Goal: Navigation & Orientation: Find specific page/section

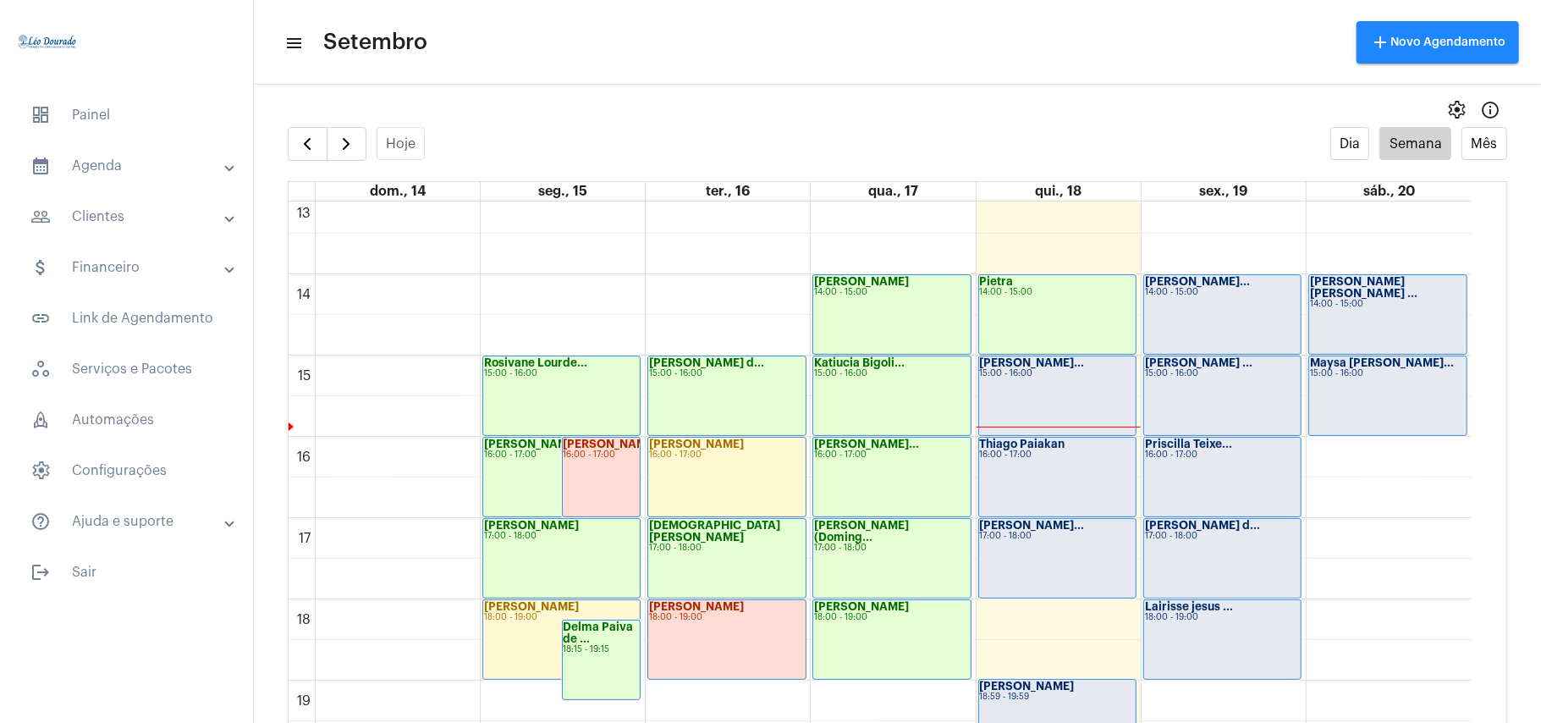
scroll to position [1057, 0]
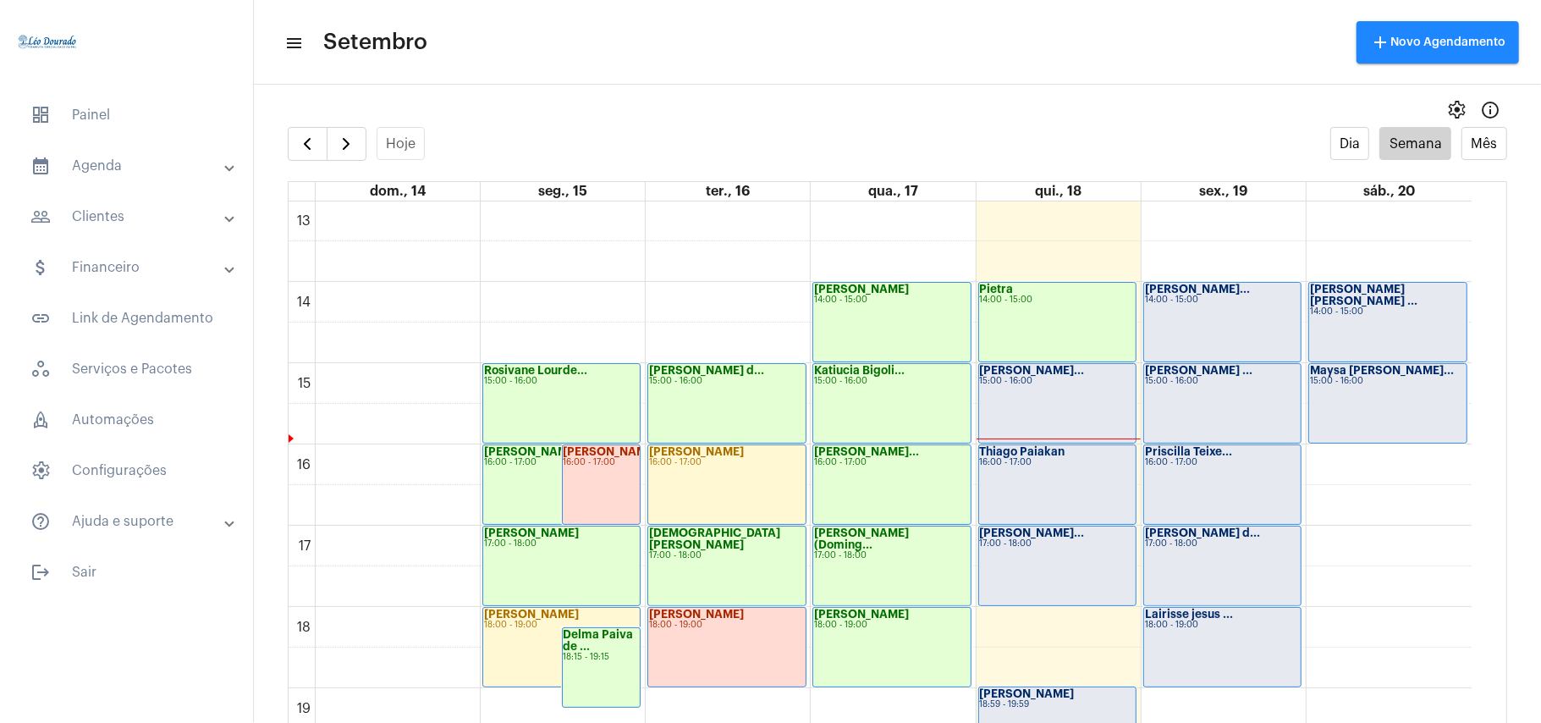
click at [95, 232] on mat-expansion-panel-header "people_outline Clientes" at bounding box center [131, 216] width 243 height 41
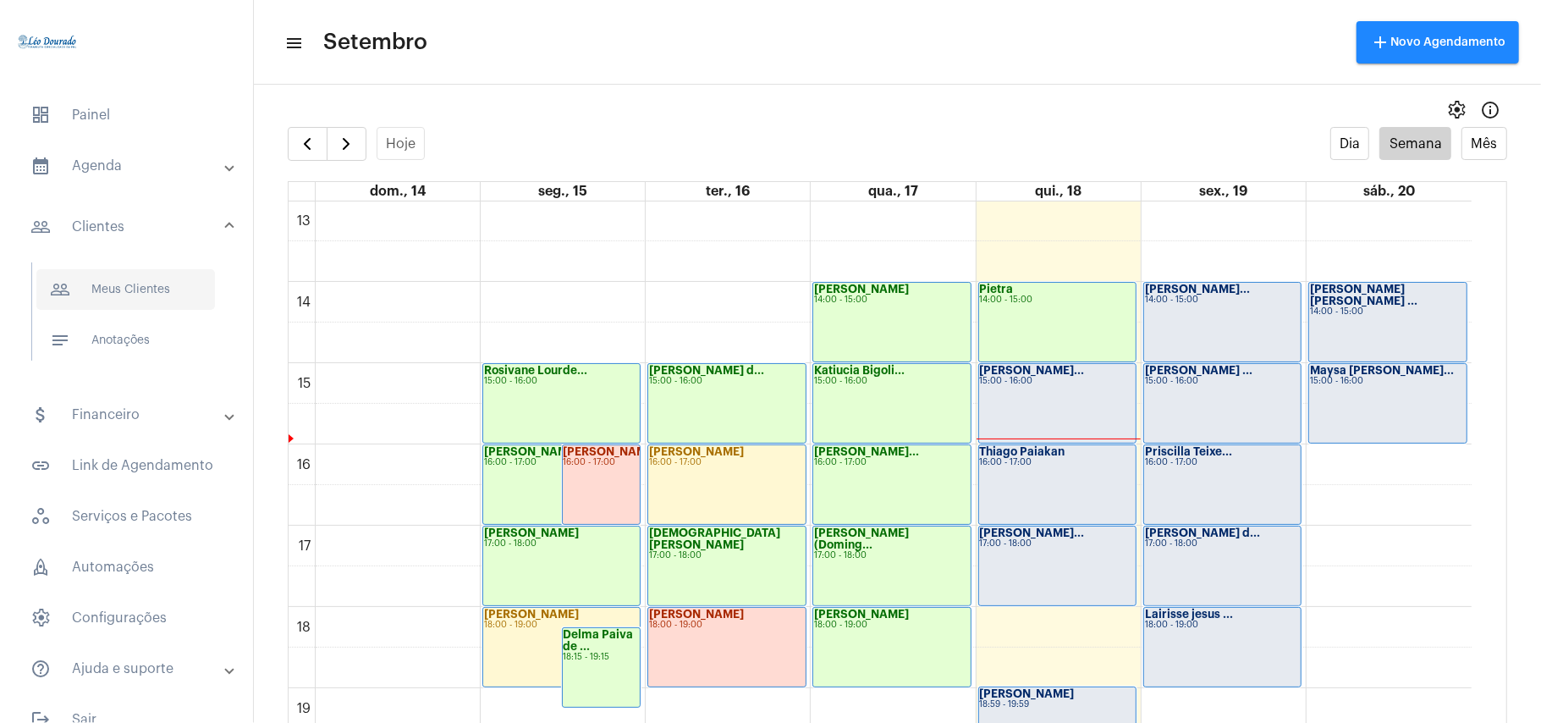
click at [118, 295] on span "people_outline Meus Clientes" at bounding box center [125, 289] width 179 height 41
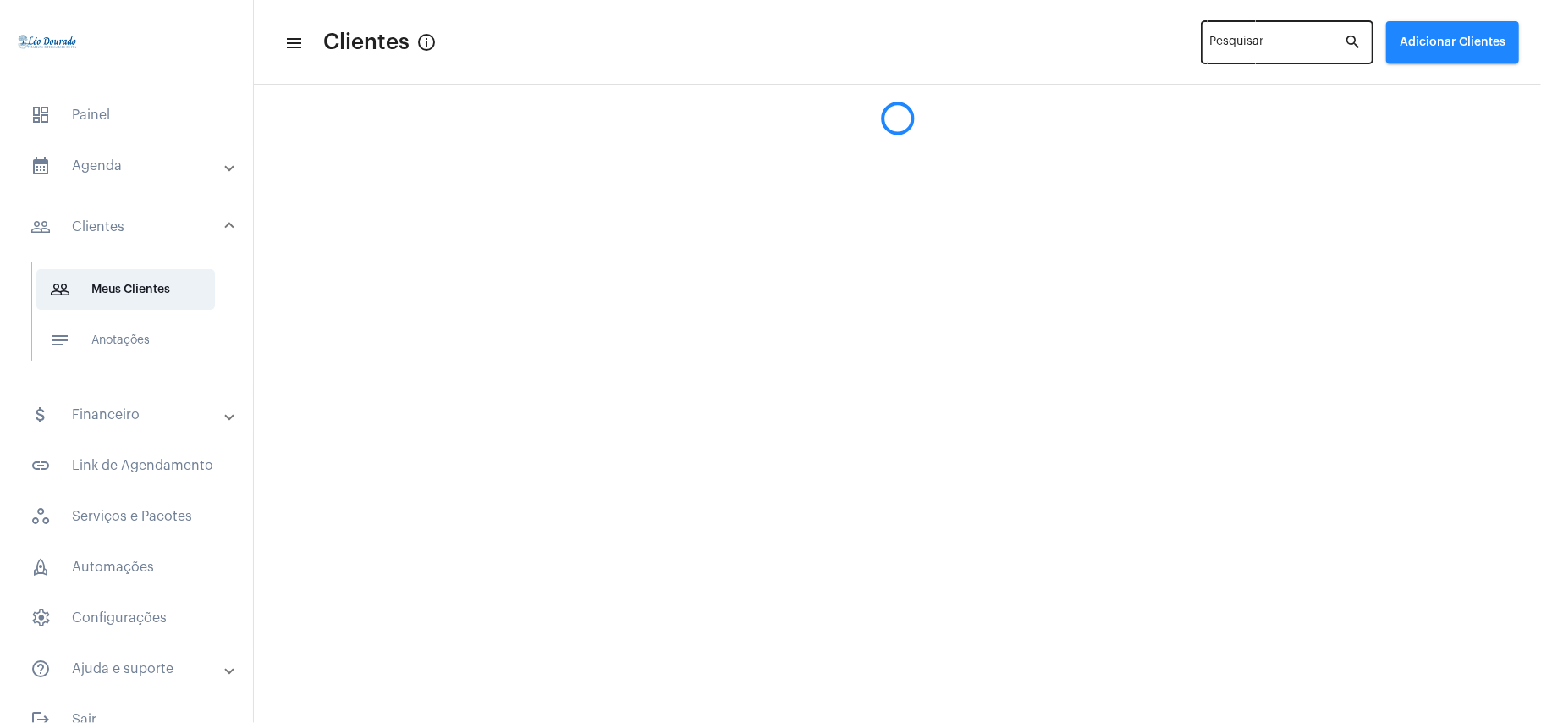
click at [1223, 44] on input "Pesquisar" at bounding box center [1277, 46] width 135 height 14
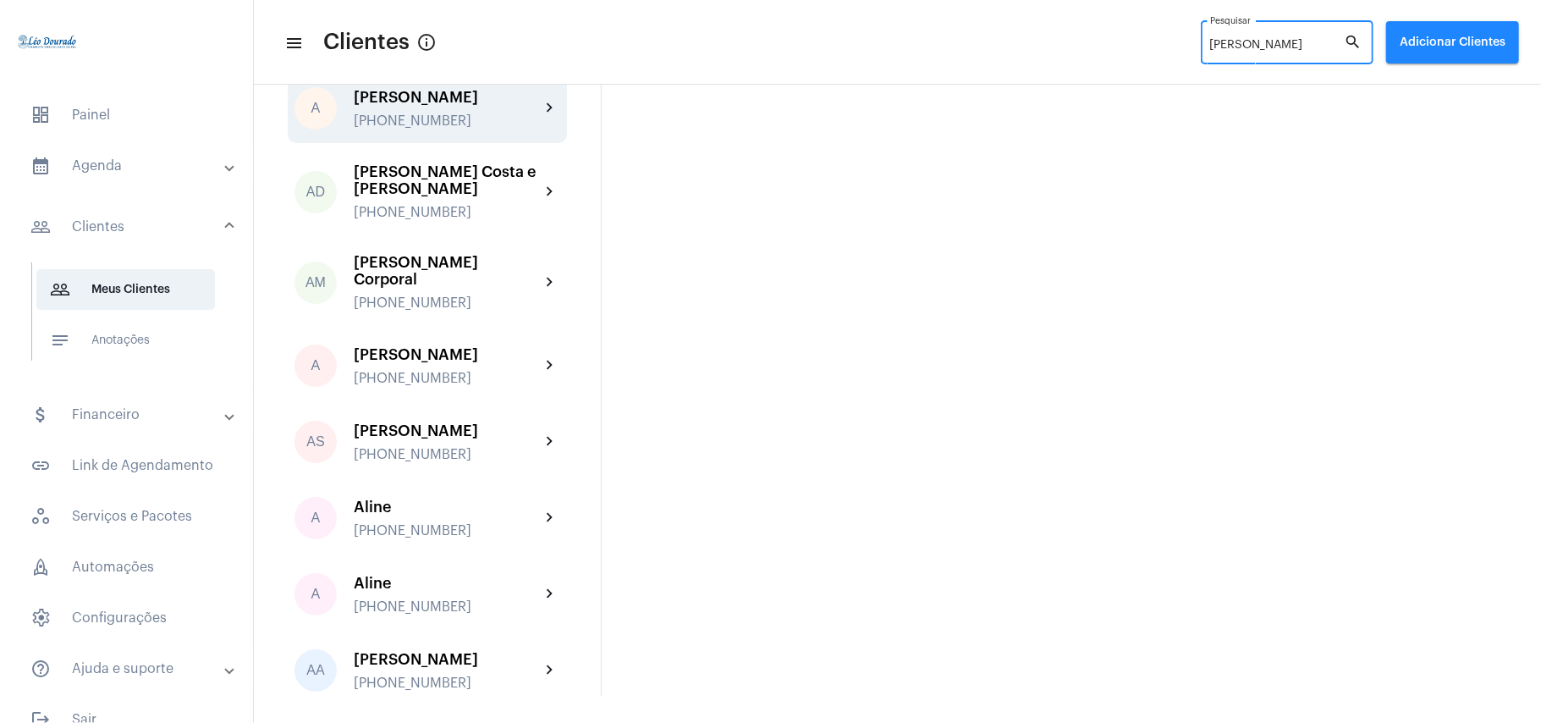
scroll to position [677, 0]
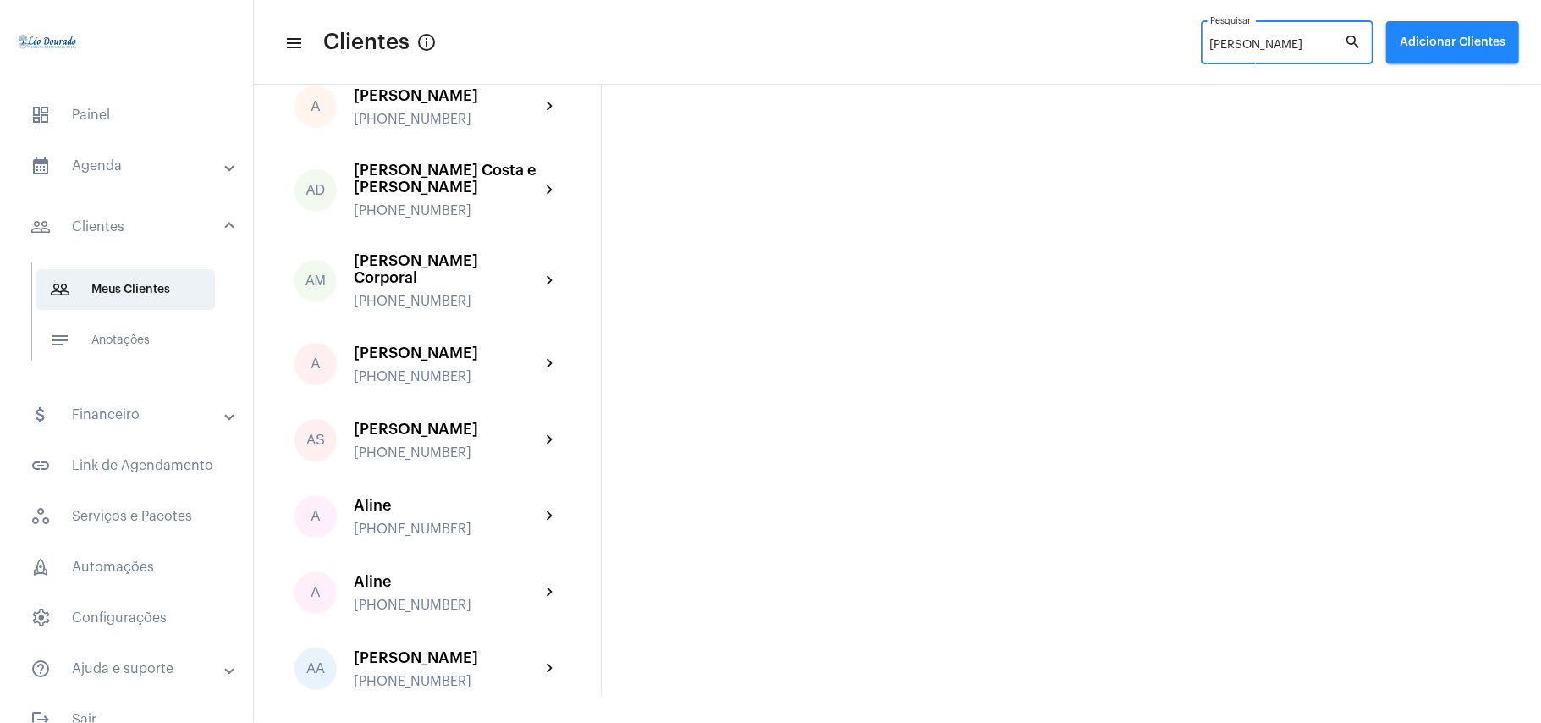
click at [1301, 39] on input "[PERSON_NAME]" at bounding box center [1277, 46] width 135 height 14
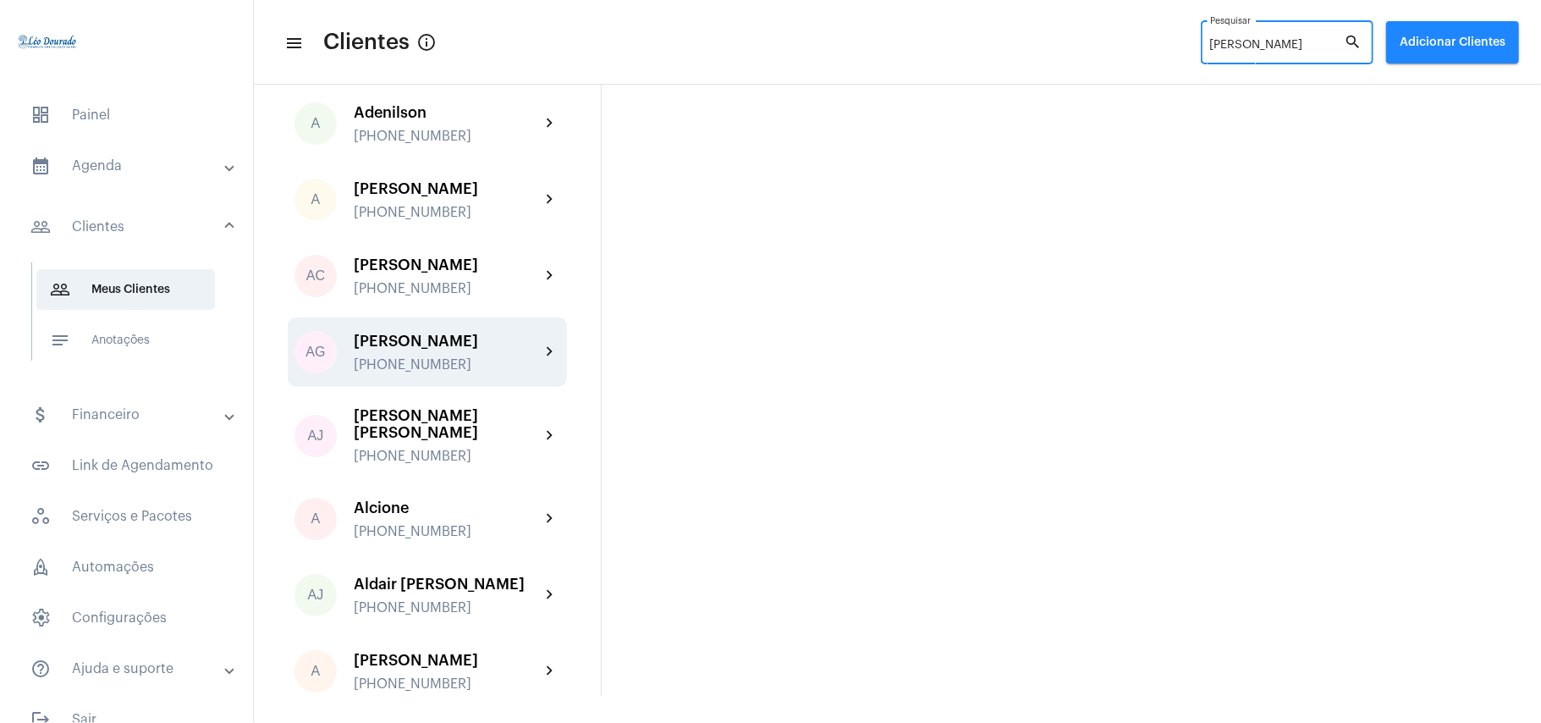
scroll to position [0, 0]
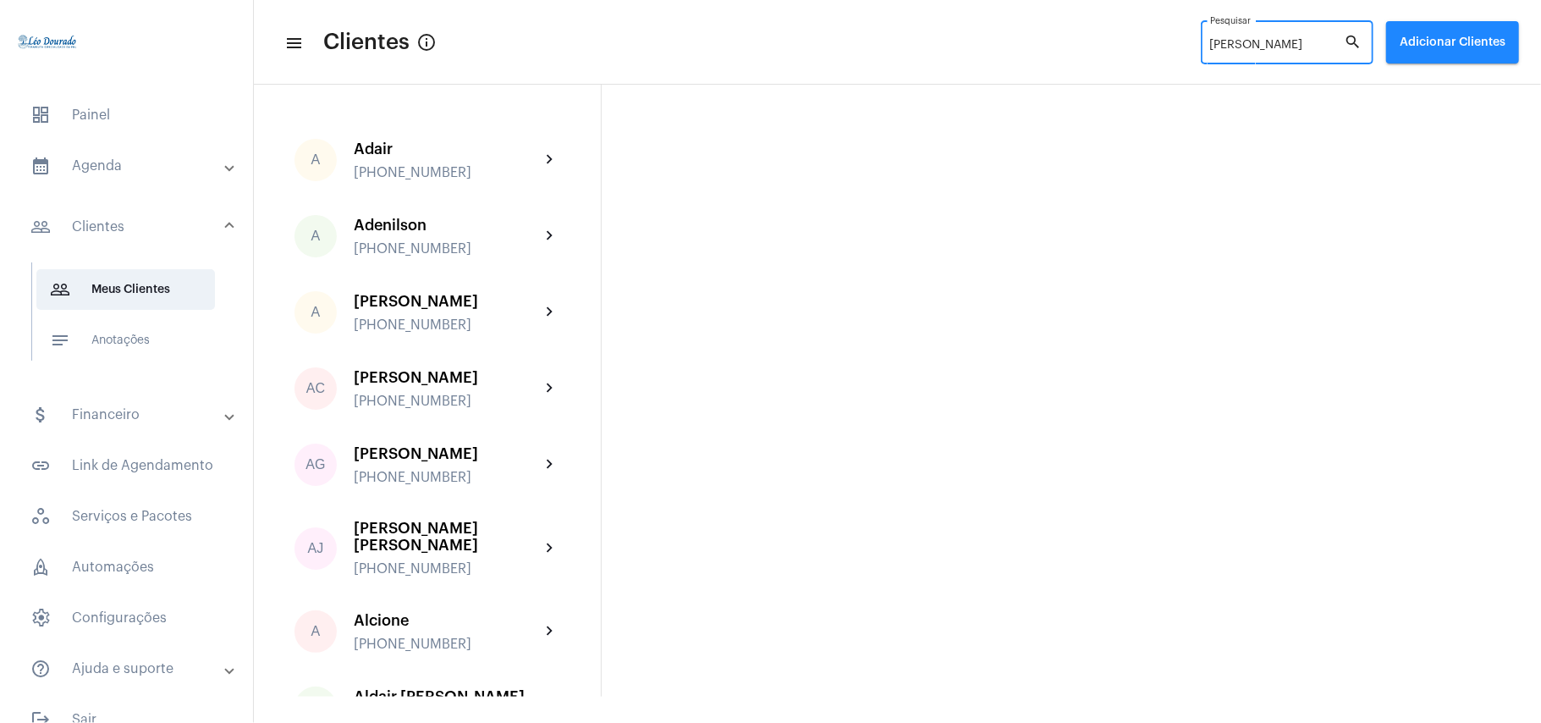
click at [1269, 41] on input "[PERSON_NAME]" at bounding box center [1277, 46] width 135 height 14
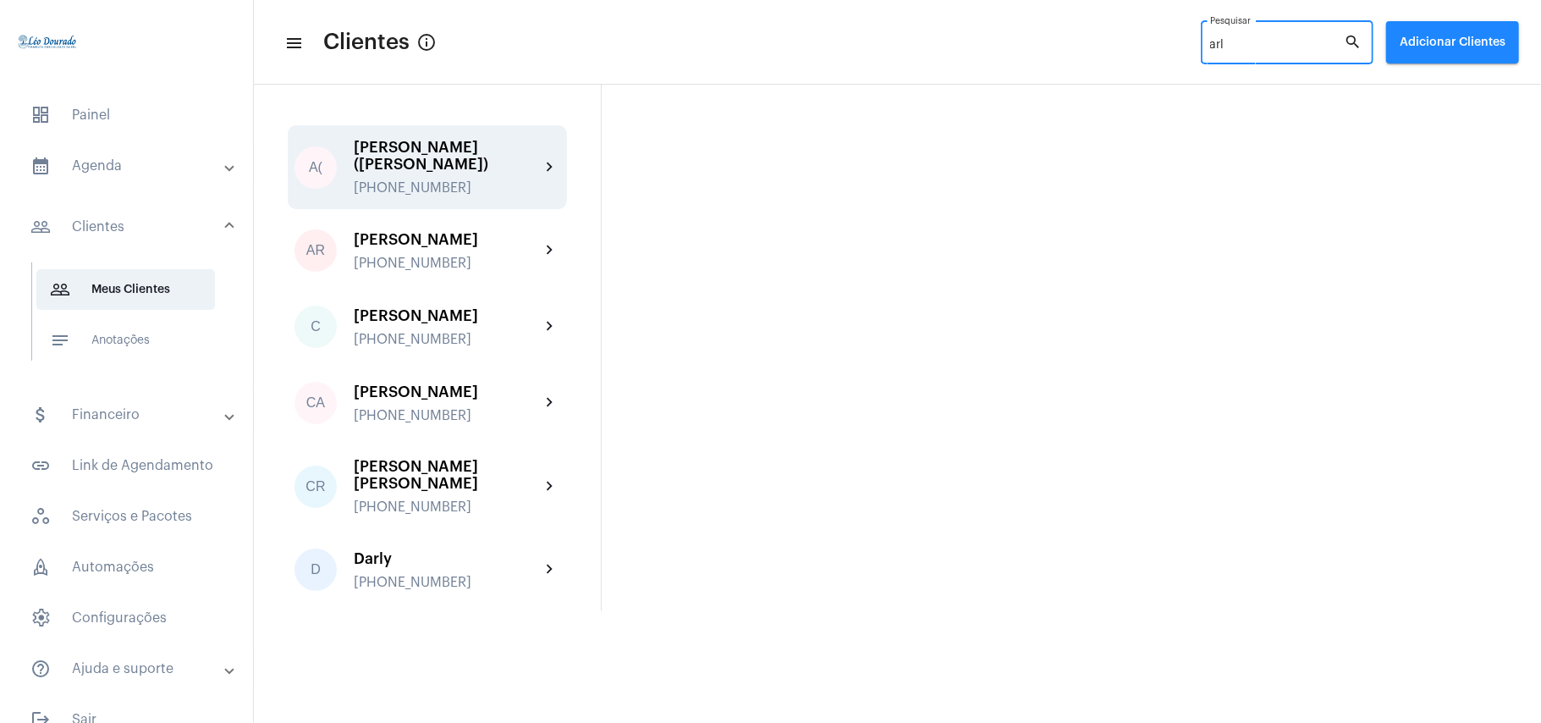
type input "arl"
click at [424, 153] on div "[PERSON_NAME] ([PERSON_NAME])" at bounding box center [447, 156] width 186 height 34
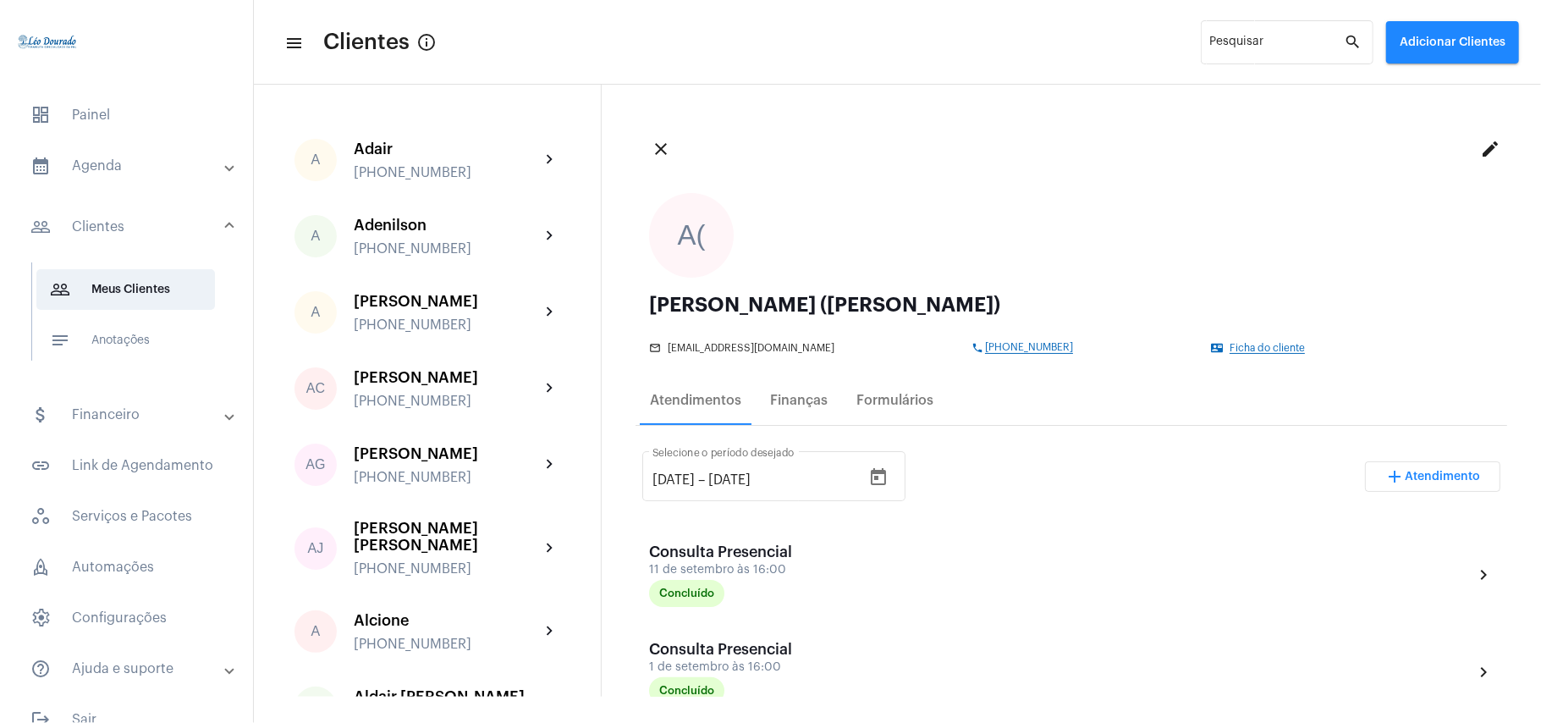
click at [985, 344] on span "[PHONE_NUMBER]" at bounding box center [1029, 348] width 88 height 12
drag, startPoint x: 932, startPoint y: 349, endPoint x: 1053, endPoint y: 339, distance: 120.5
click at [1053, 339] on div "mail_outline [EMAIL_ADDRESS][DOMAIN_NAME] phone [PHONE_NUMBER] contact_mail Fic…" at bounding box center [1067, 345] width 836 height 18
copy div "phone [PHONE_NUMBER]"
click at [650, 37] on mat-toolbar-row "menu Clientes info_outlined Pesquisar search Adicionar Clientes" at bounding box center [897, 42] width 1287 height 54
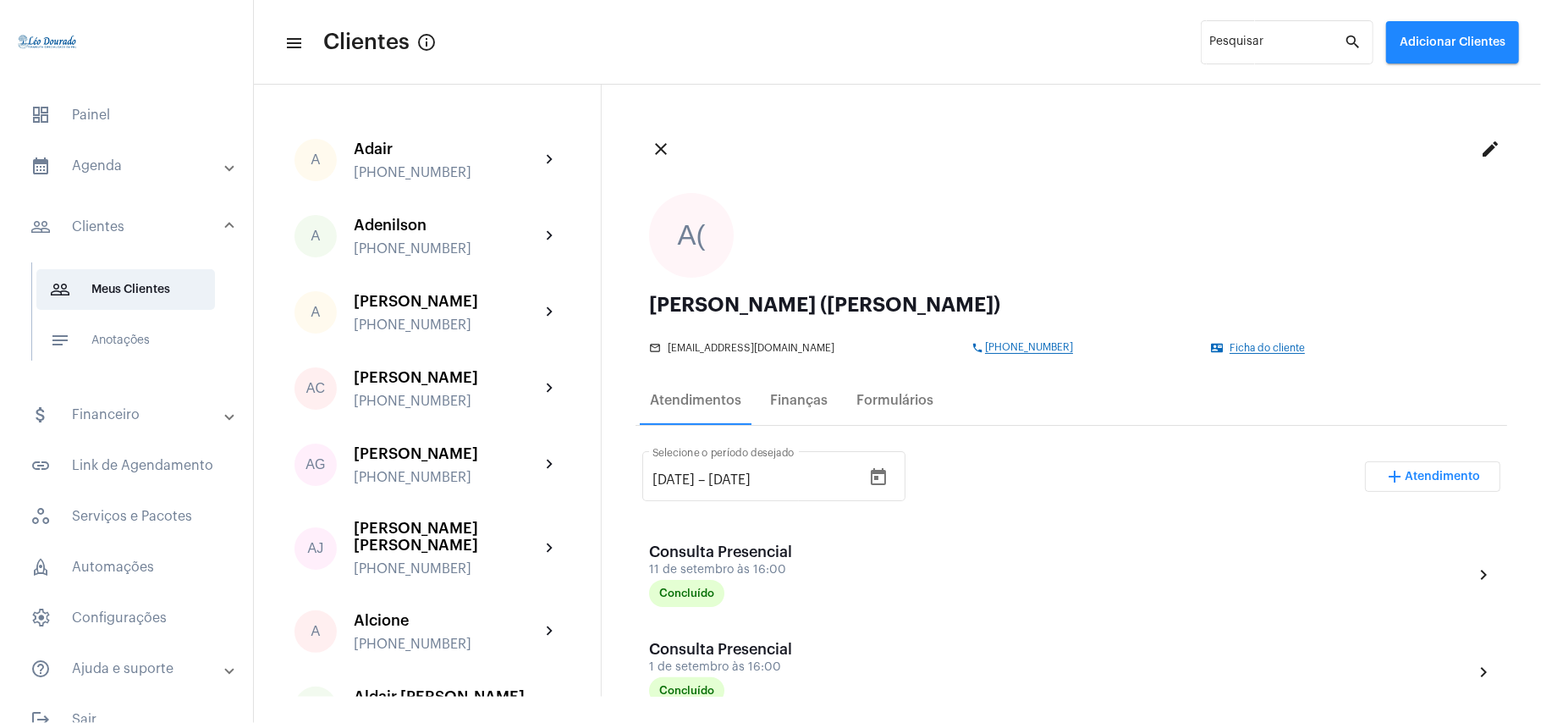
click at [664, 150] on mat-icon "close" at bounding box center [661, 149] width 20 height 20
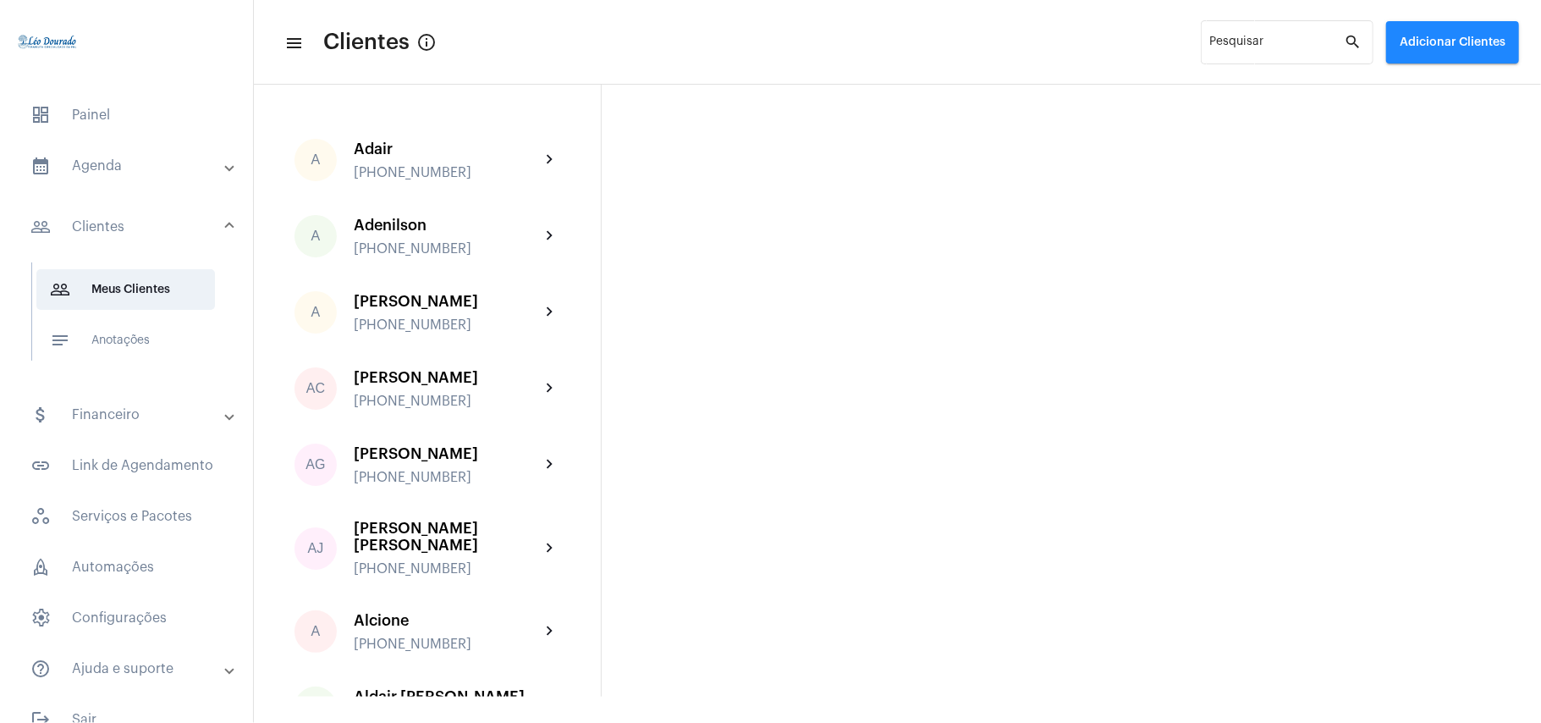
click at [108, 161] on mat-panel-title "calendar_month_outlined Agenda" at bounding box center [127, 166] width 195 height 20
click at [89, 113] on span "dashboard Painel" at bounding box center [126, 115] width 219 height 41
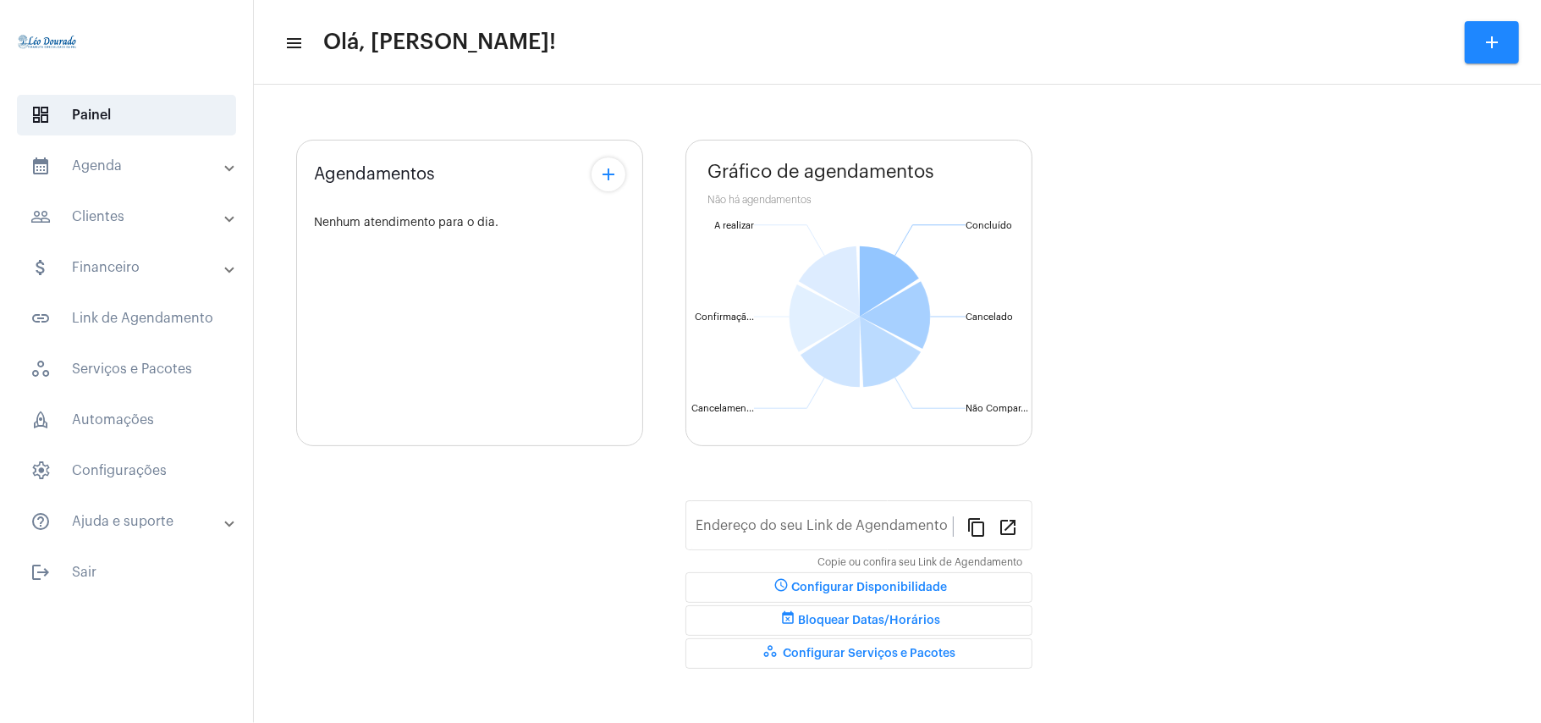
type input "[URL][DOMAIN_NAME][PERSON_NAME]"
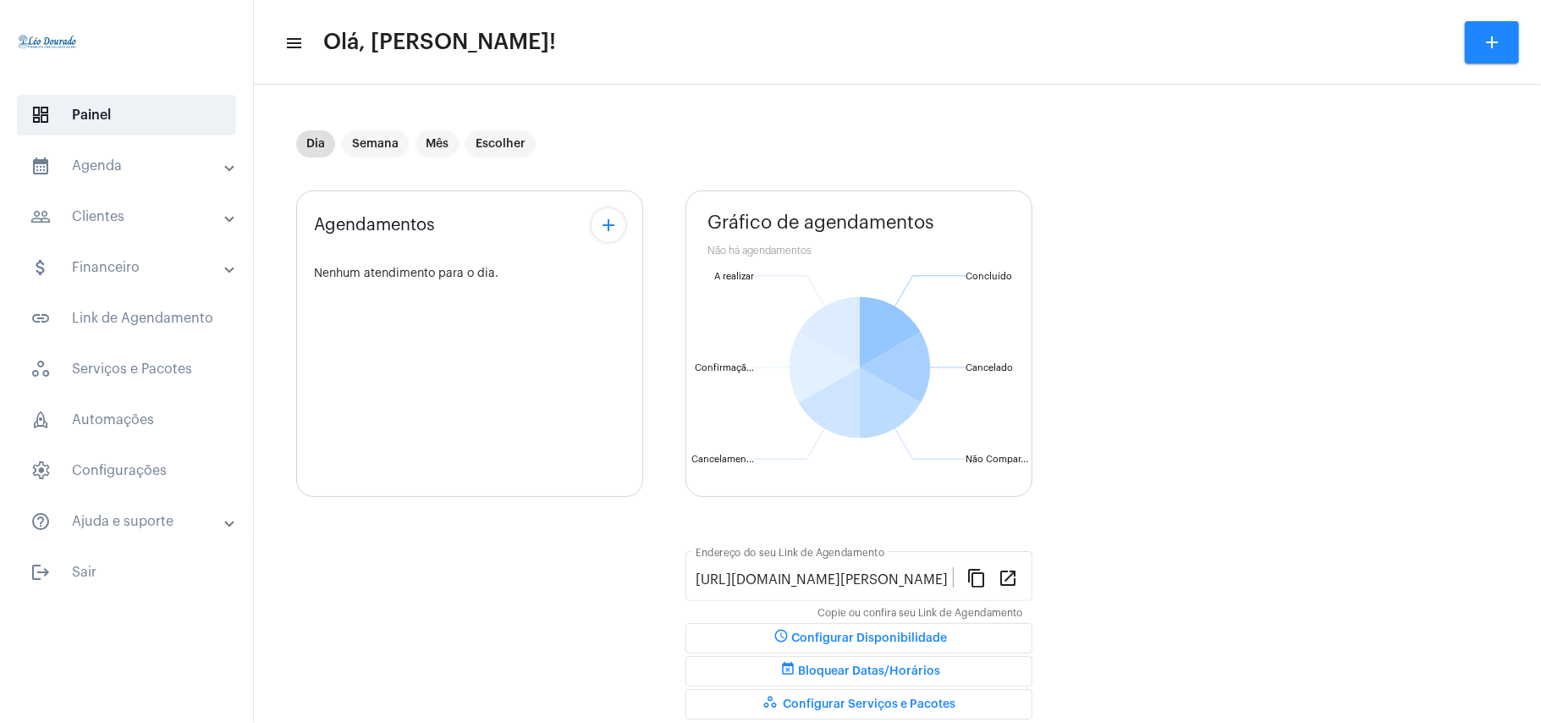
click at [91, 201] on mat-expansion-panel-header "people_outline Clientes" at bounding box center [131, 216] width 243 height 41
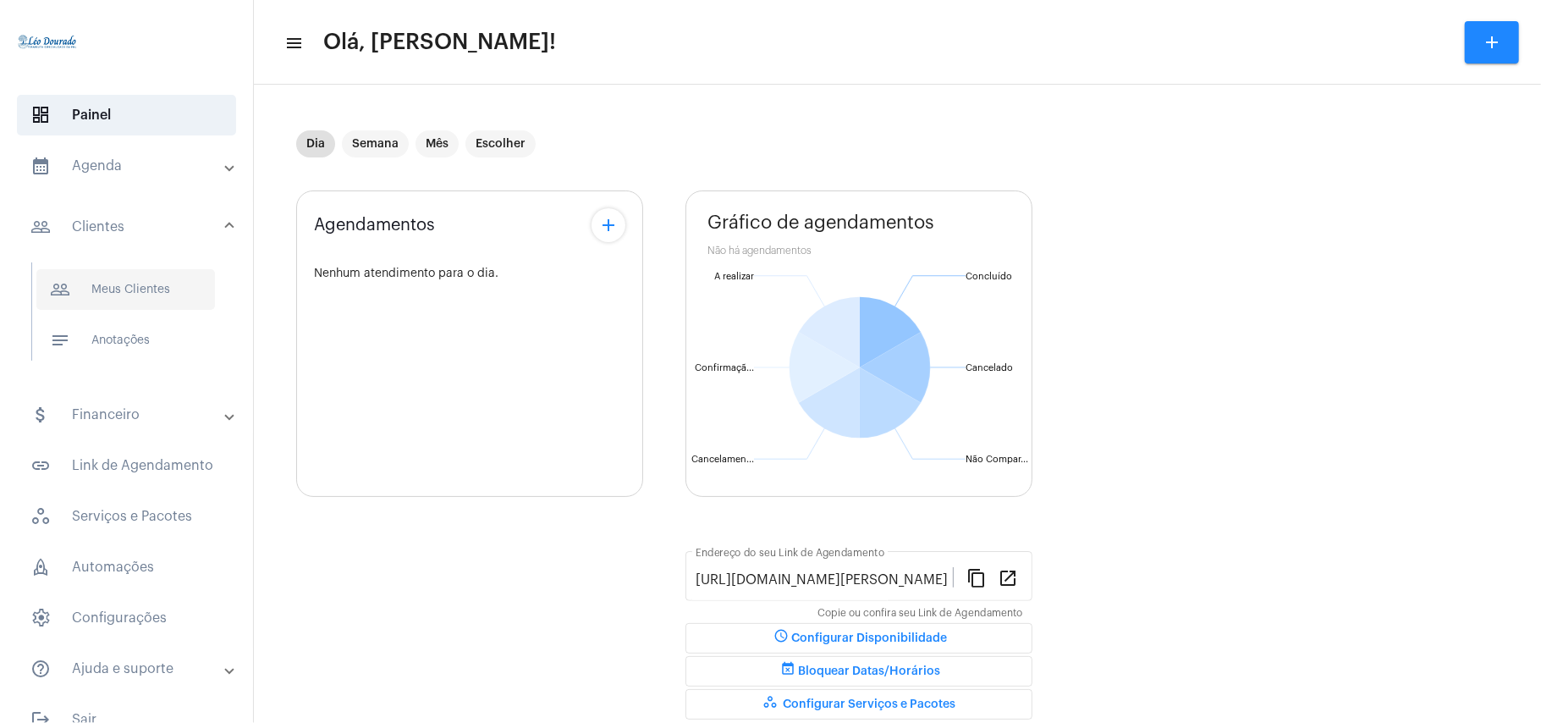
click at [110, 283] on span "people_outline Meus Clientes" at bounding box center [125, 289] width 179 height 41
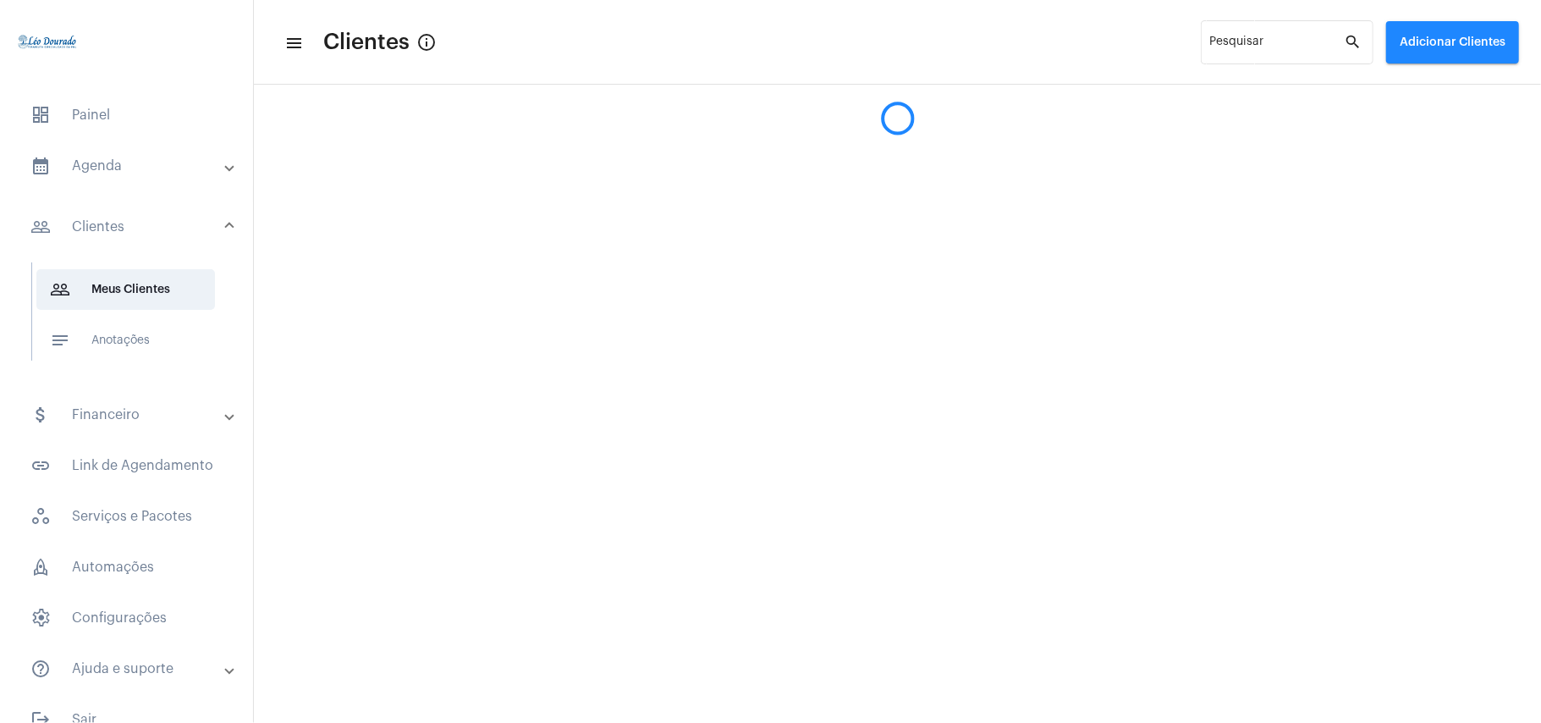
click at [81, 167] on mat-panel-title "calendar_month_outlined Agenda" at bounding box center [127, 166] width 195 height 20
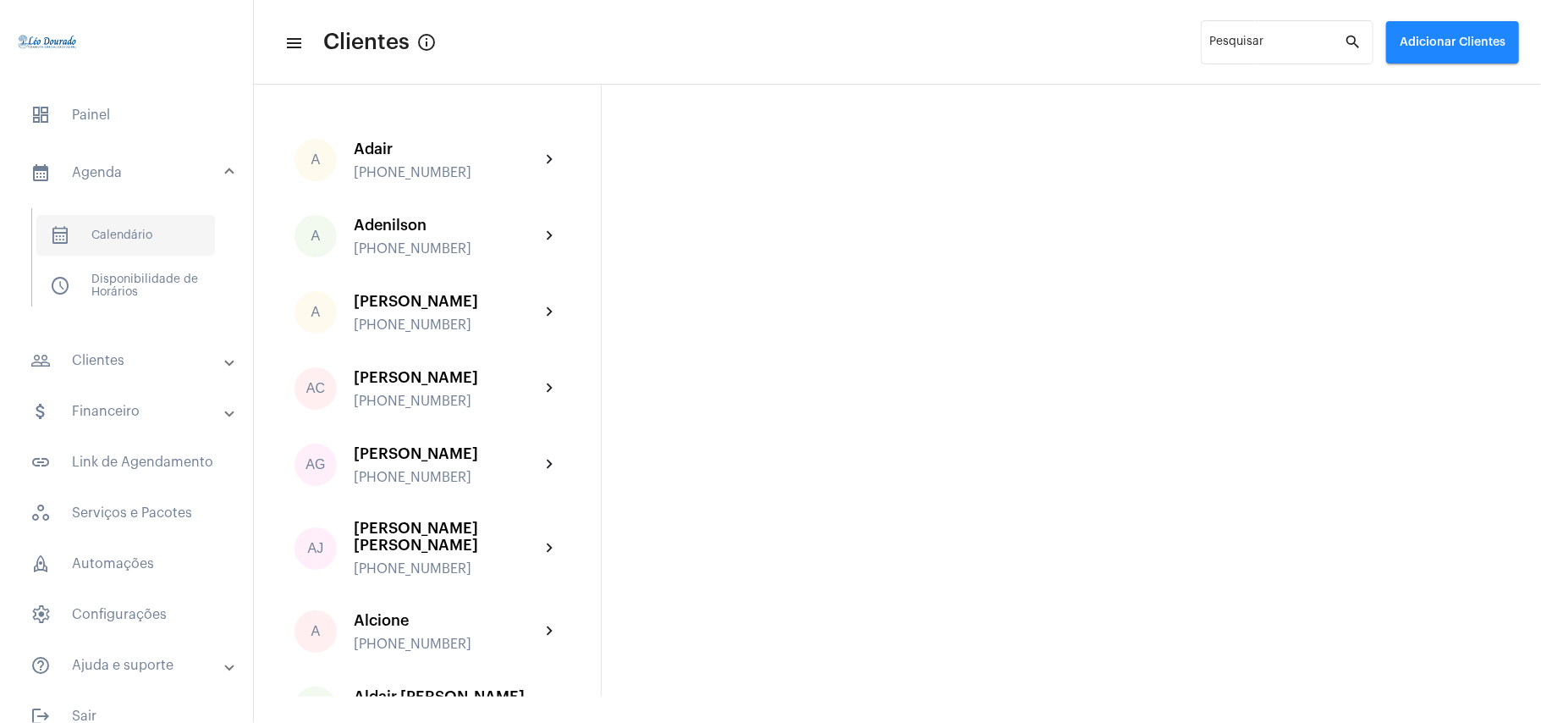
click at [103, 239] on span "calendar_month_outlined Calendário" at bounding box center [125, 235] width 179 height 41
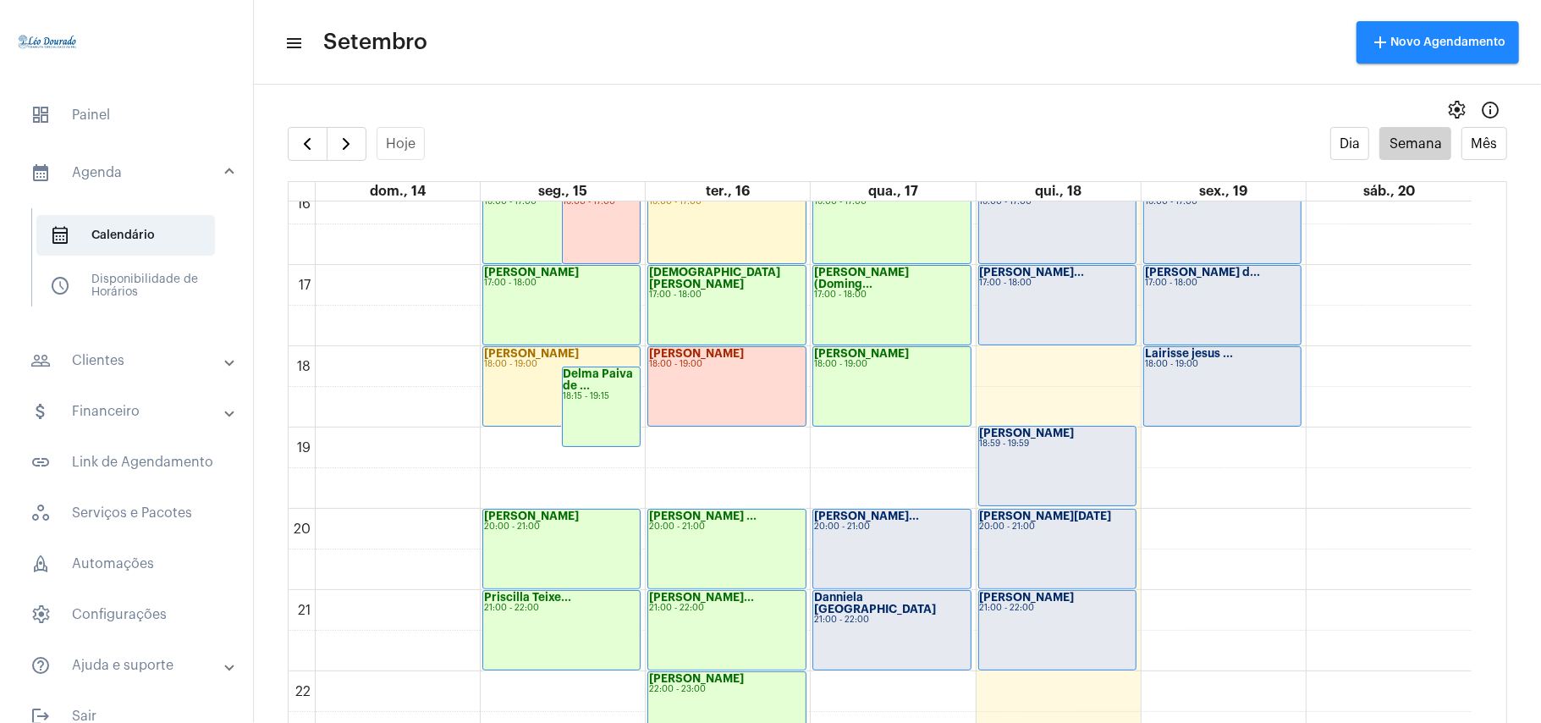
scroll to position [1278, 0]
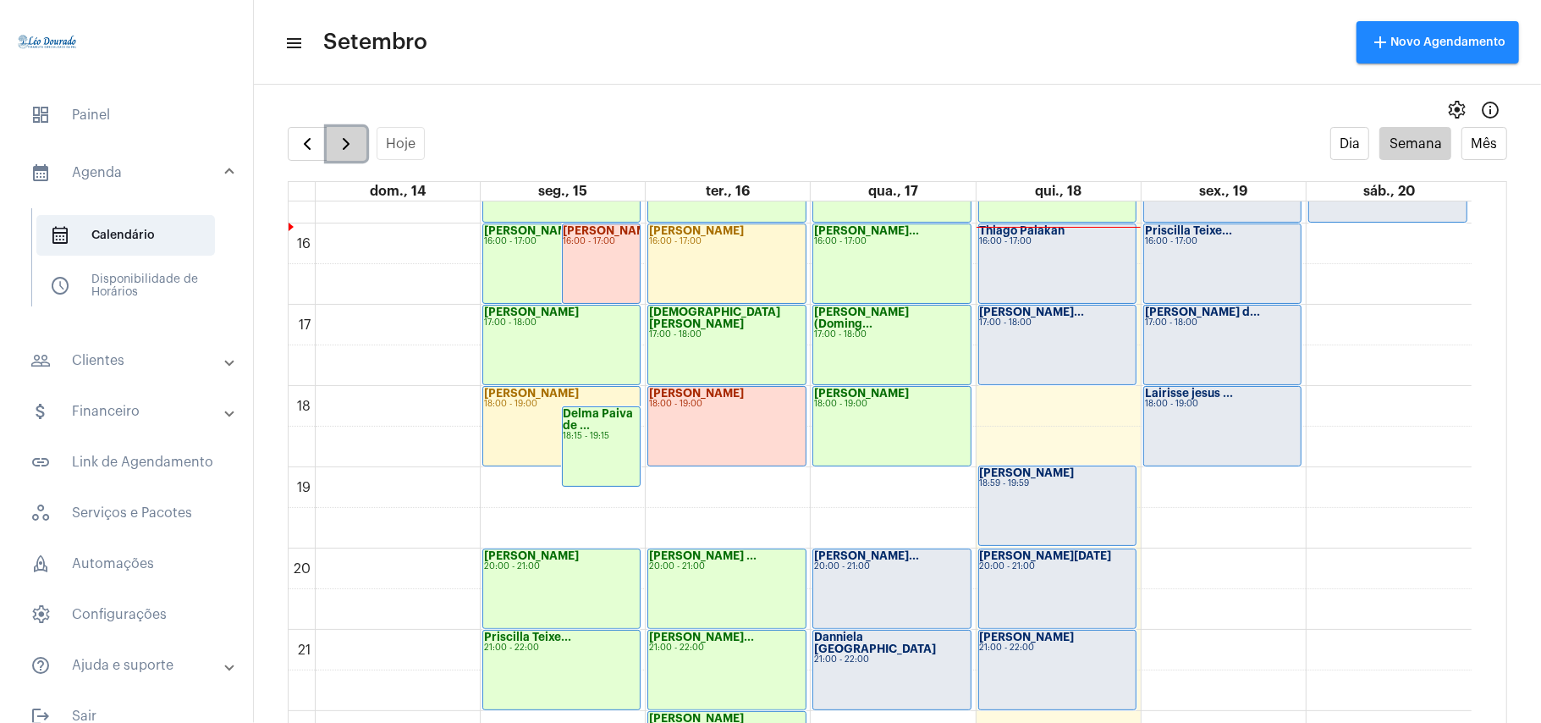
click at [360, 149] on button "button" at bounding box center [347, 144] width 40 height 34
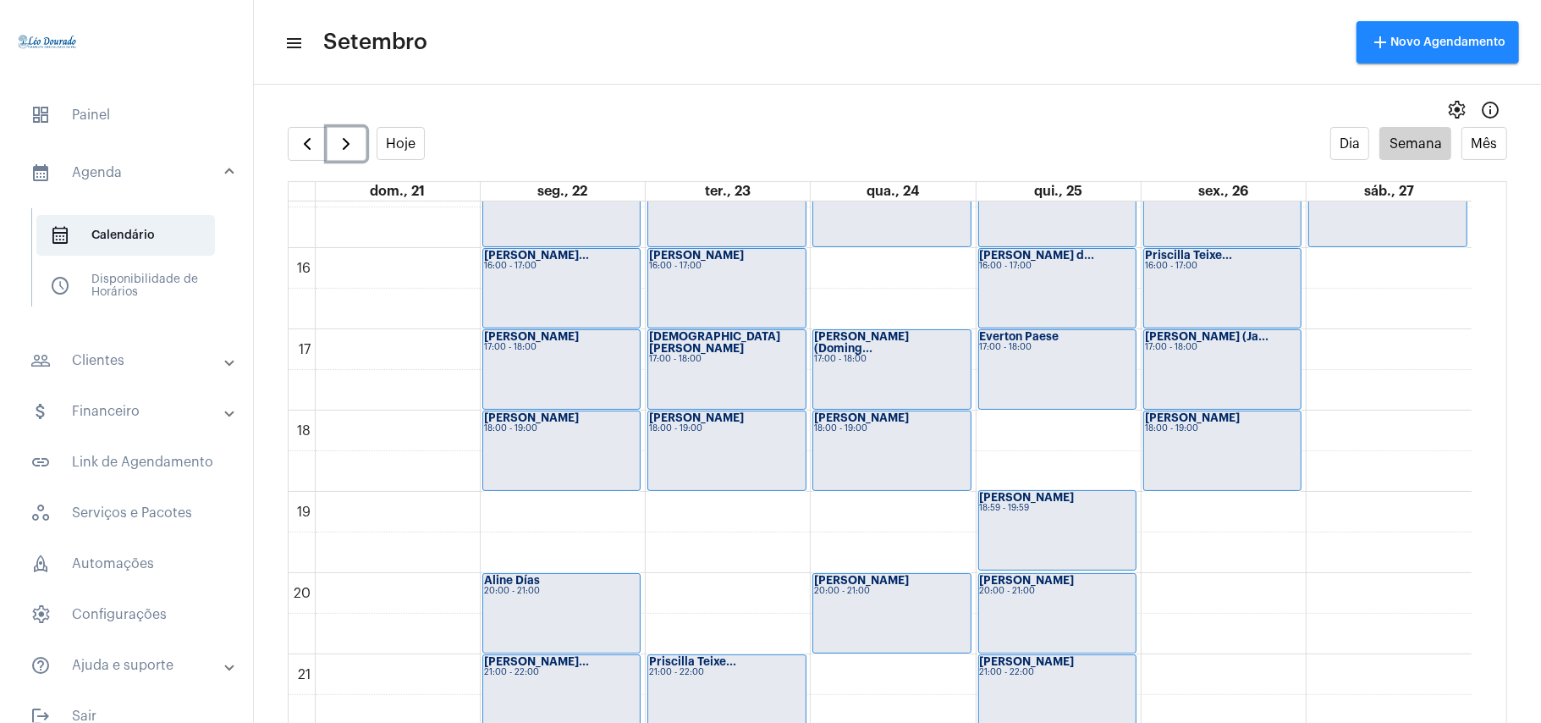
scroll to position [1283, 0]
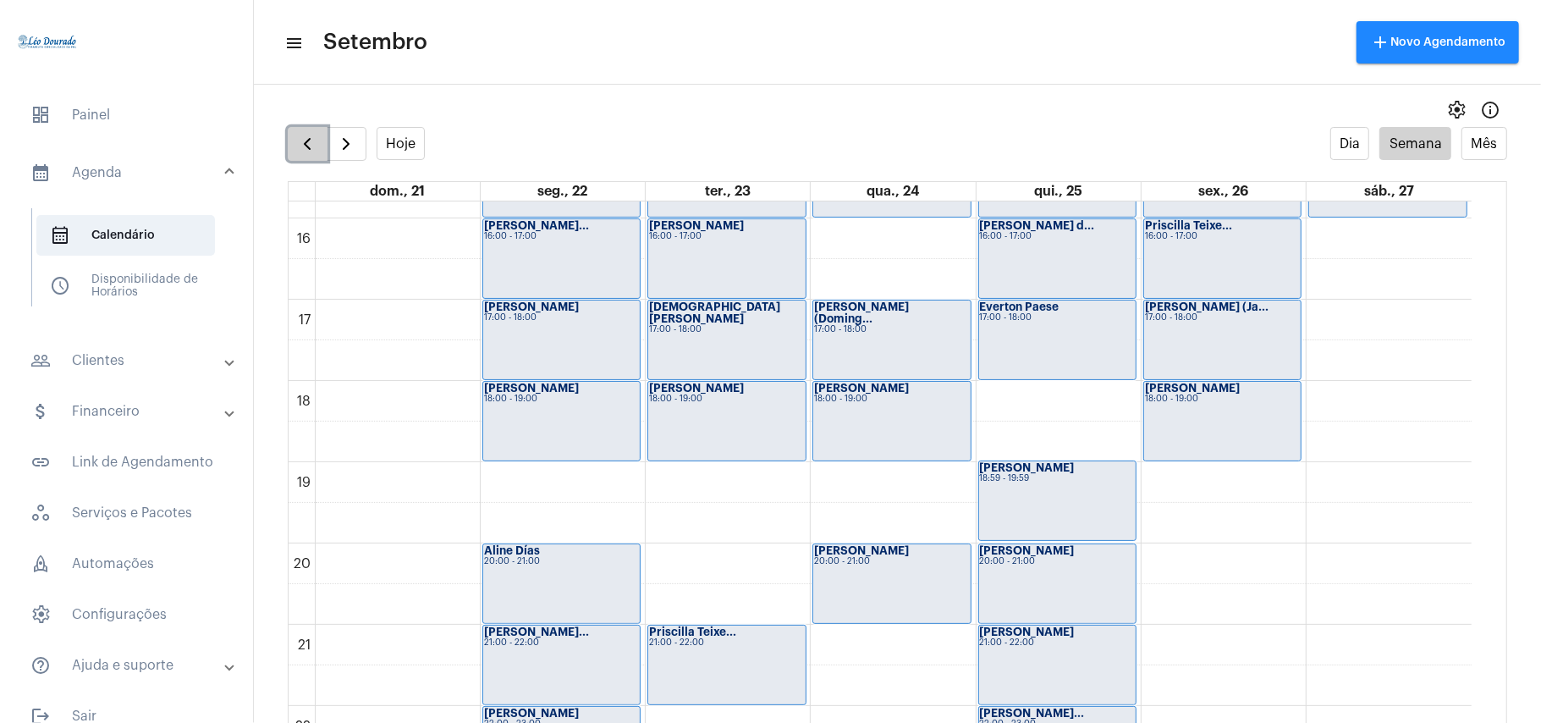
click at [305, 146] on span "button" at bounding box center [307, 144] width 20 height 20
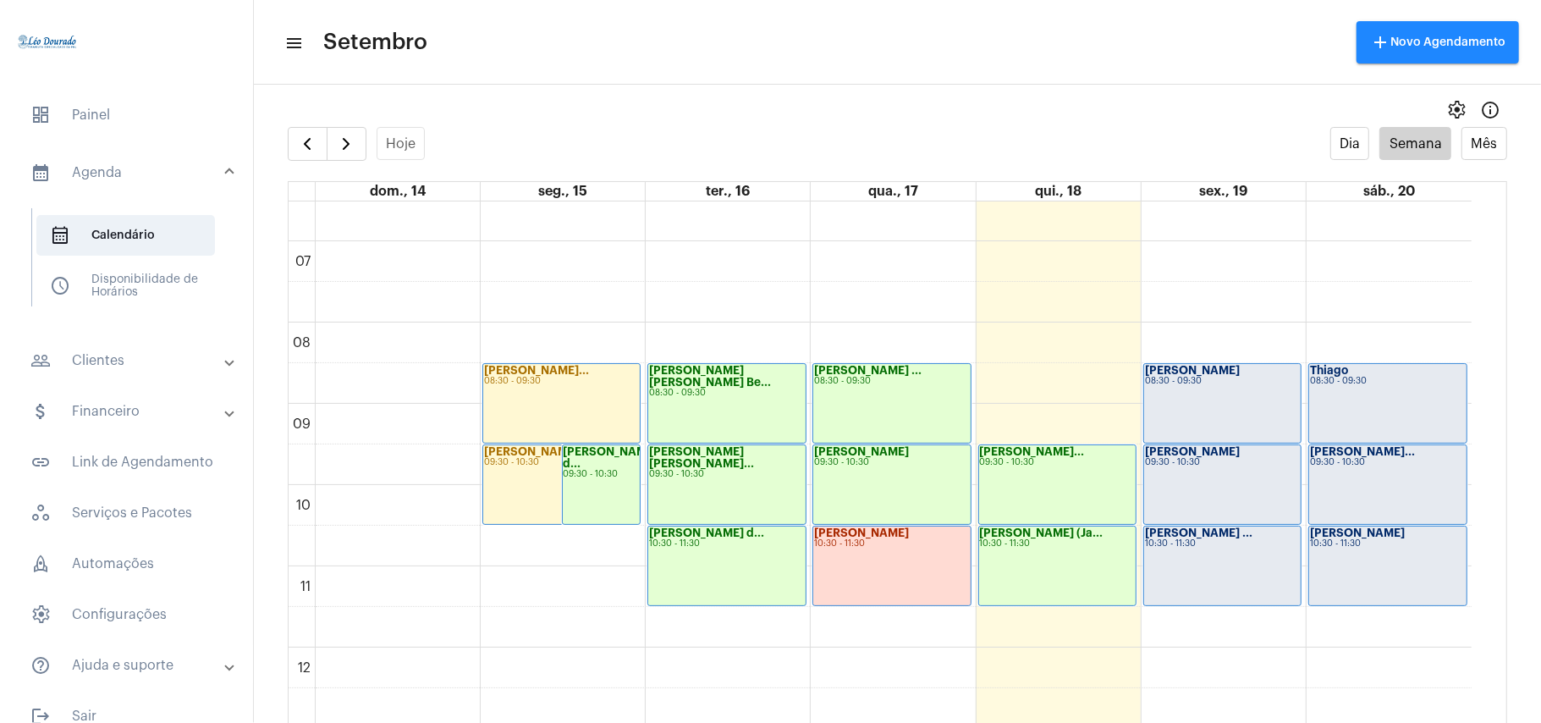
scroll to position [489, 0]
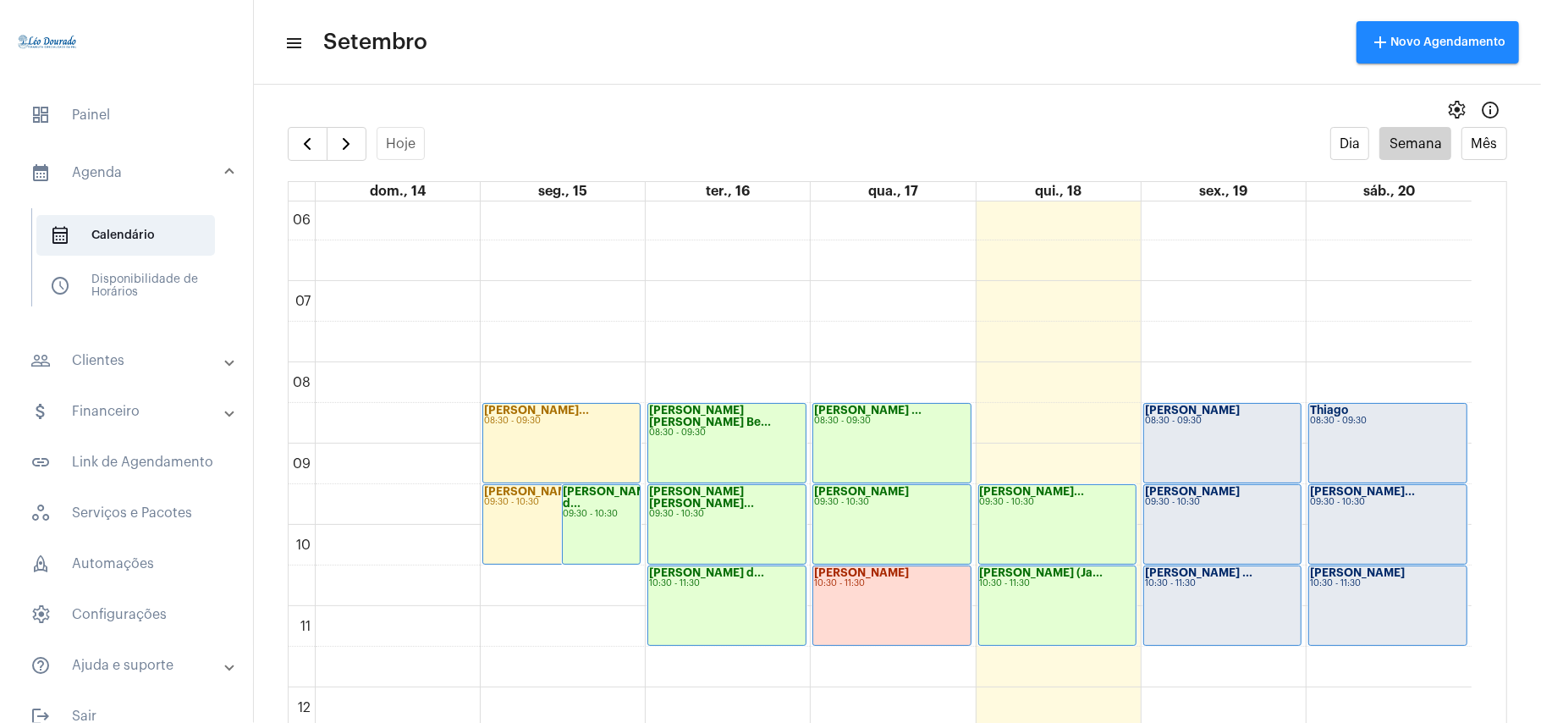
click at [792, 52] on mat-toolbar-row "menu Setembro add Novo Agendamento" at bounding box center [897, 42] width 1287 height 54
click at [357, 150] on button "button" at bounding box center [347, 144] width 40 height 34
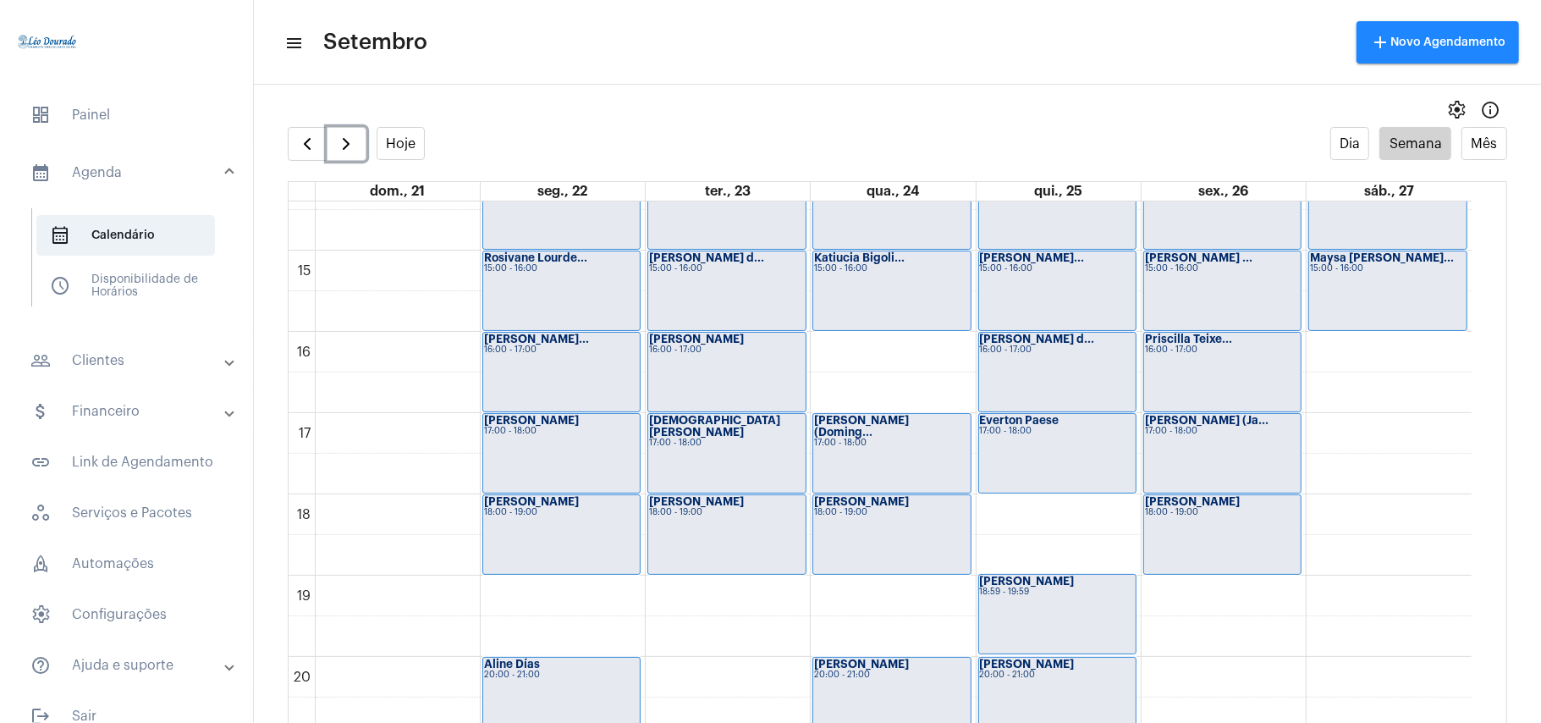
scroll to position [1395, 0]
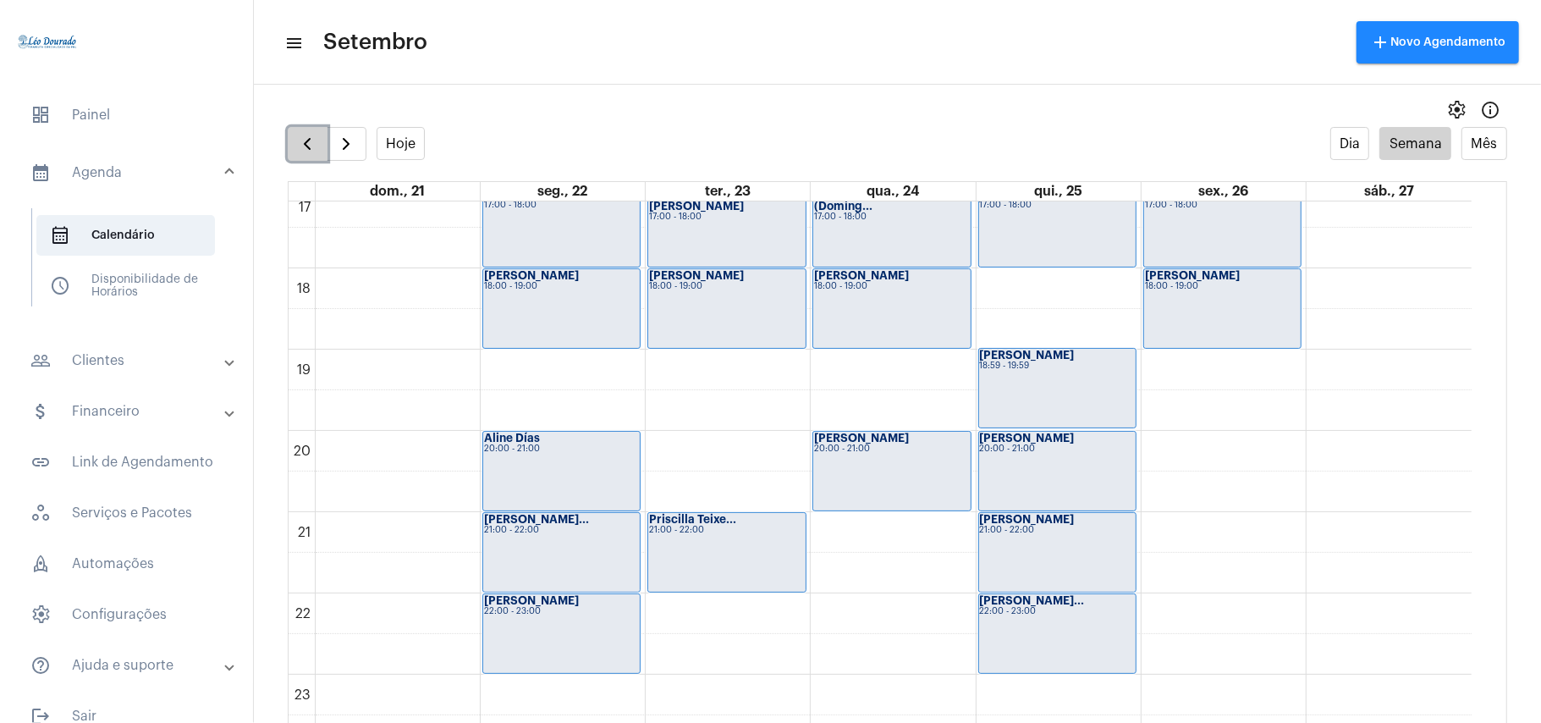
click at [316, 156] on button "button" at bounding box center [308, 144] width 40 height 34
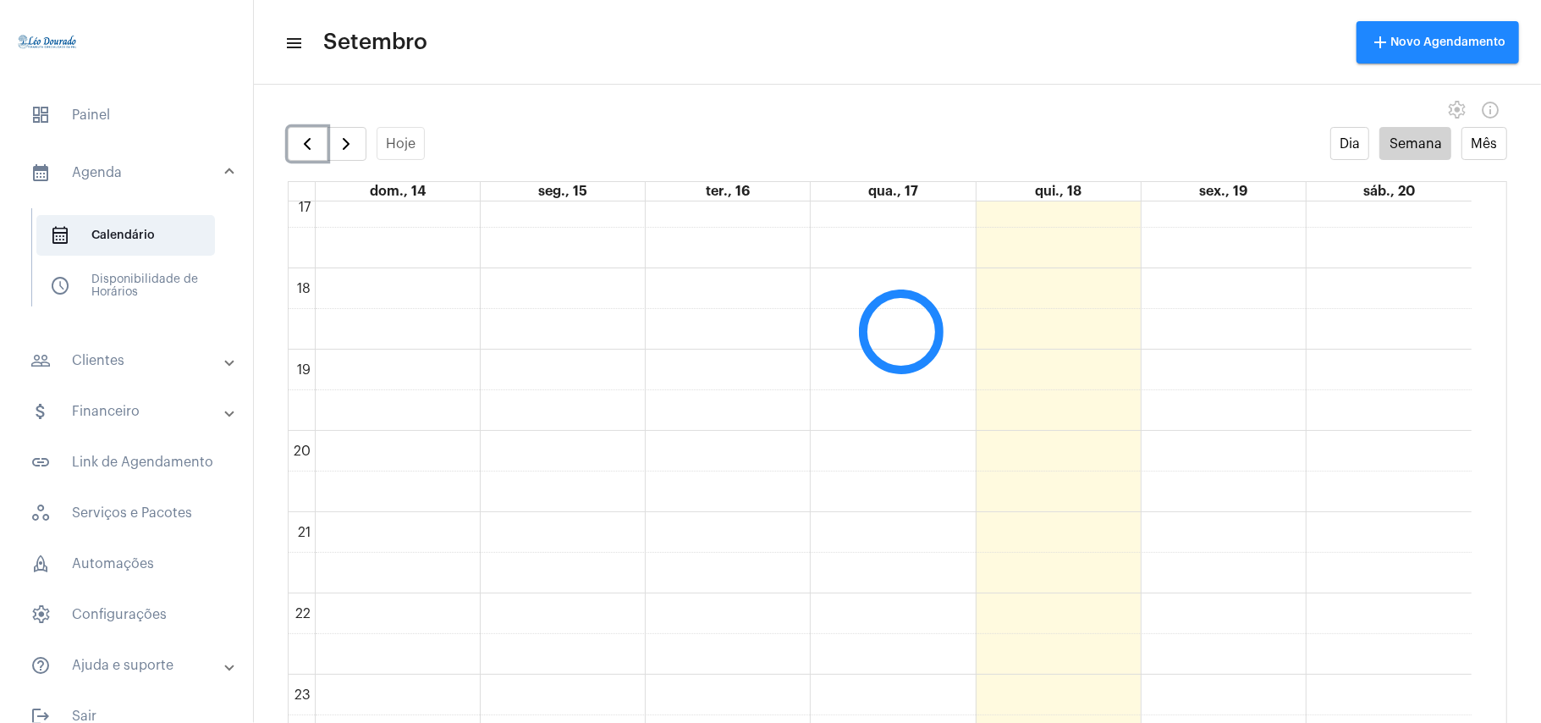
scroll to position [489, 0]
